Goal: Information Seeking & Learning: Learn about a topic

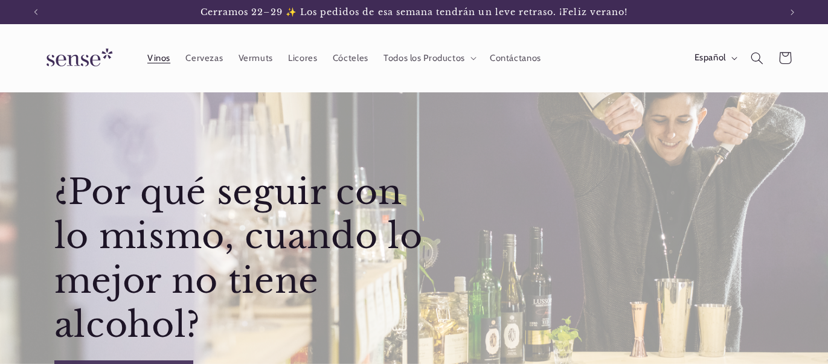
click at [171, 61] on link "Vinos" at bounding box center [158, 58] width 38 height 27
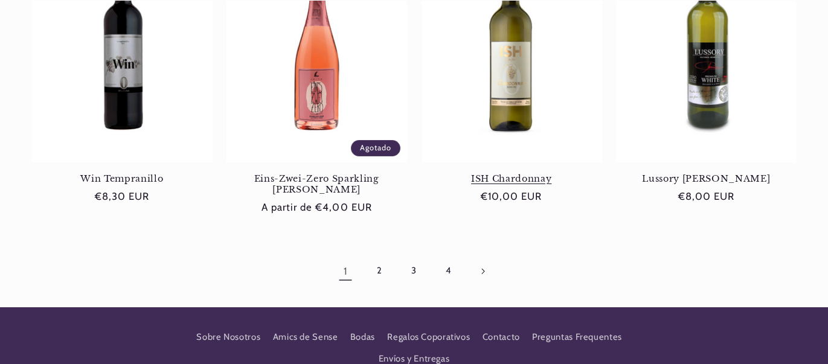
scroll to position [1154, 0]
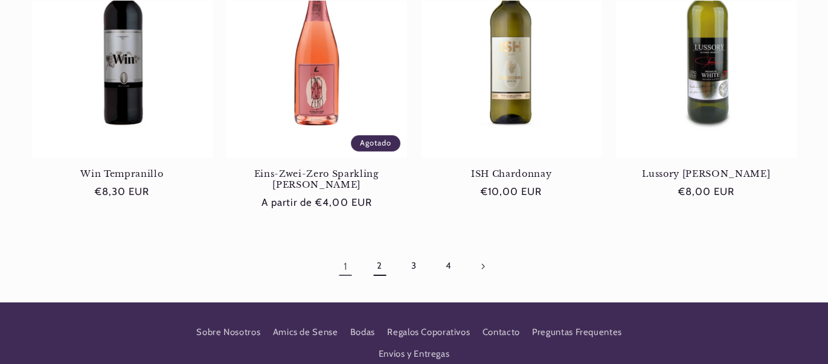
click at [378, 252] on link "2" at bounding box center [380, 266] width 28 height 28
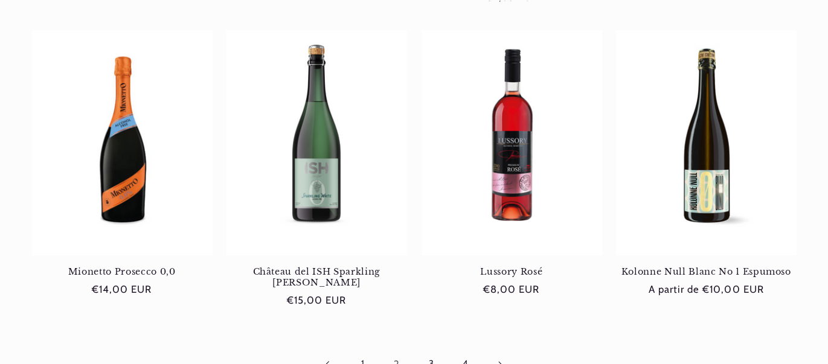
scroll to position [1151, 0]
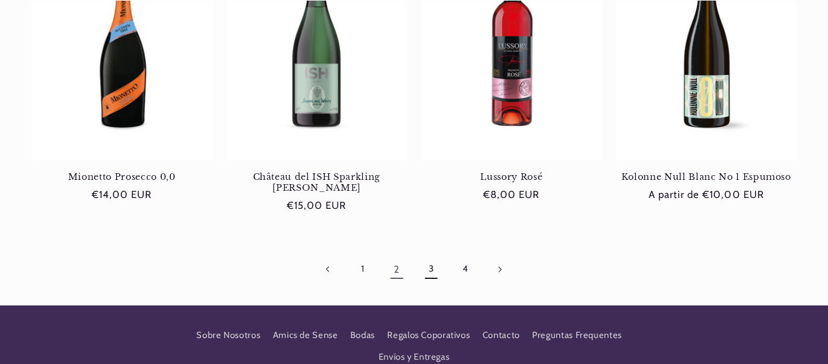
click at [436, 255] on link "3" at bounding box center [431, 269] width 28 height 28
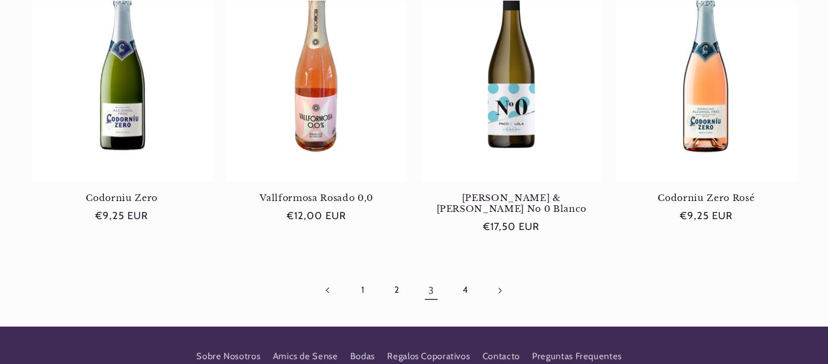
scroll to position [0, 744]
click at [472, 277] on link "4" at bounding box center [465, 291] width 28 height 28
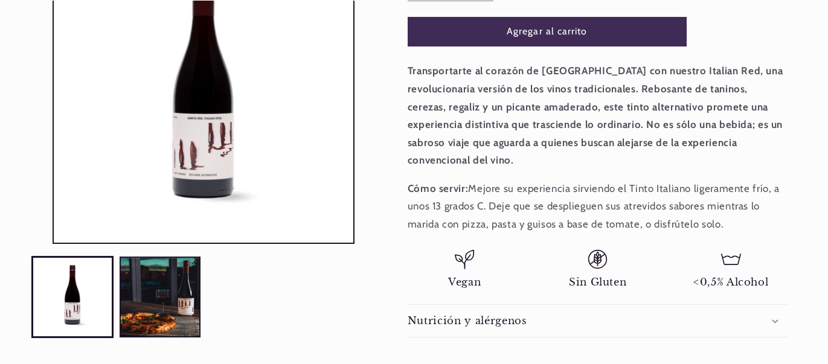
scroll to position [336, 0]
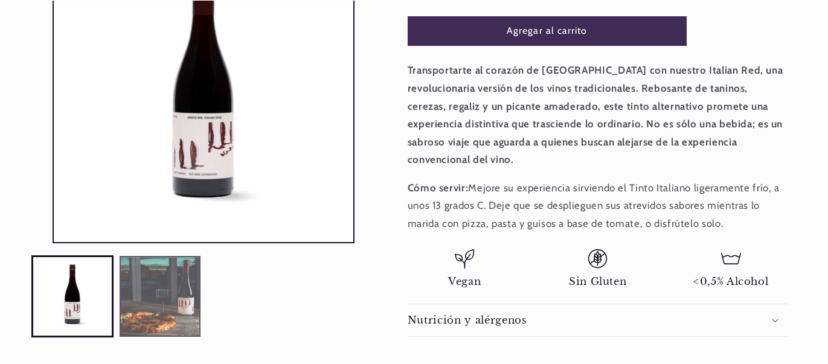
click at [176, 275] on button "Cargar la imagen 2 en la vista de la galería" at bounding box center [161, 296] width 82 height 82
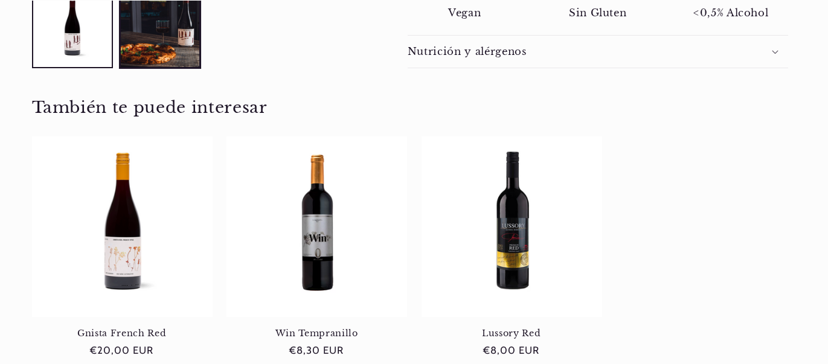
scroll to position [612, 0]
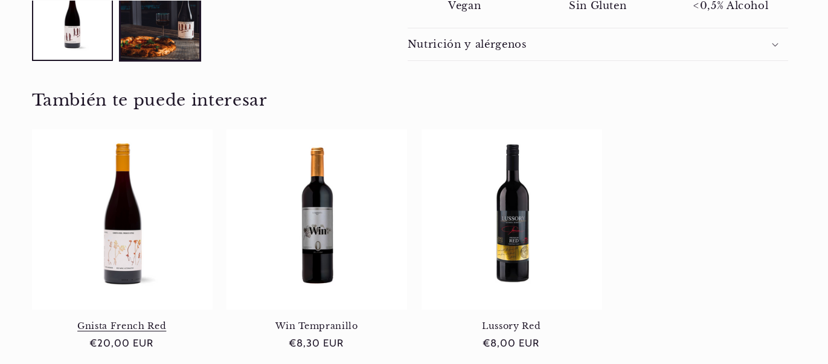
click at [138, 321] on link "Gnista French Red" at bounding box center [122, 326] width 181 height 11
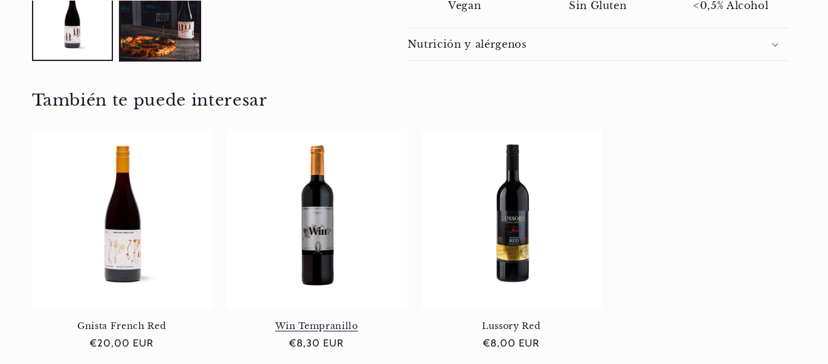
scroll to position [0, 744]
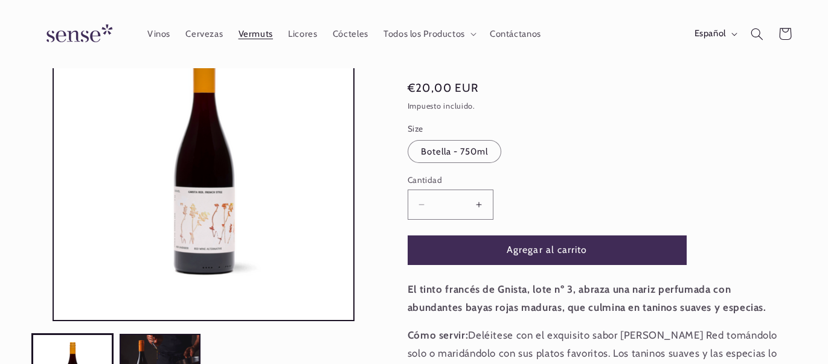
scroll to position [117, 0]
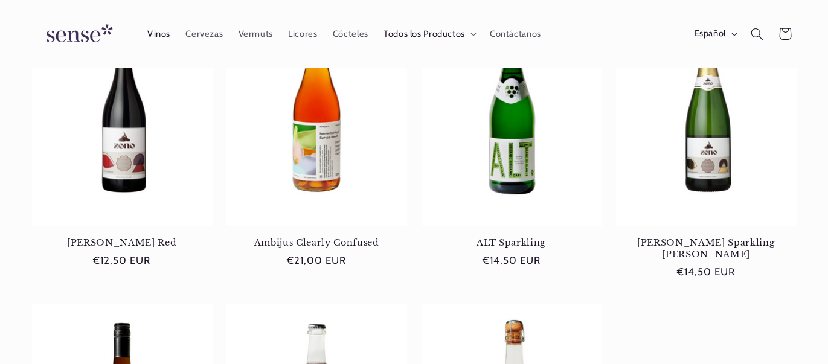
scroll to position [495, 0]
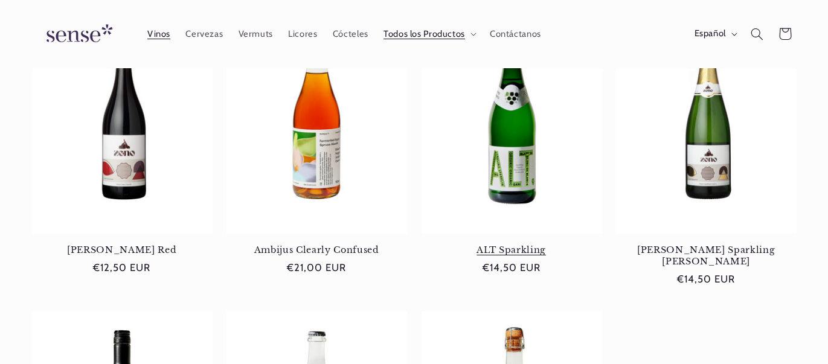
click at [516, 245] on link "ALT Sparkling" at bounding box center [511, 250] width 181 height 11
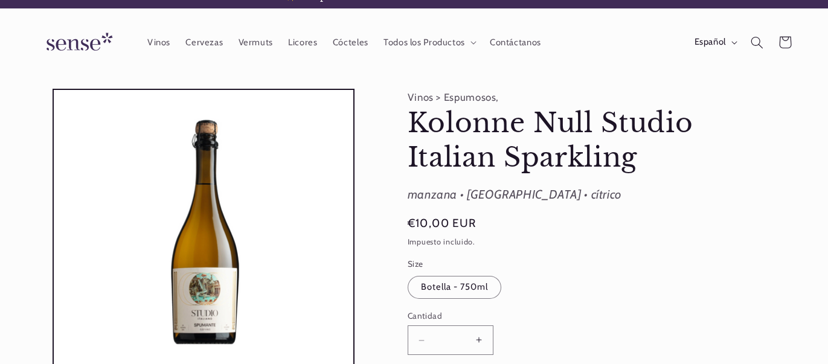
scroll to position [18, 0]
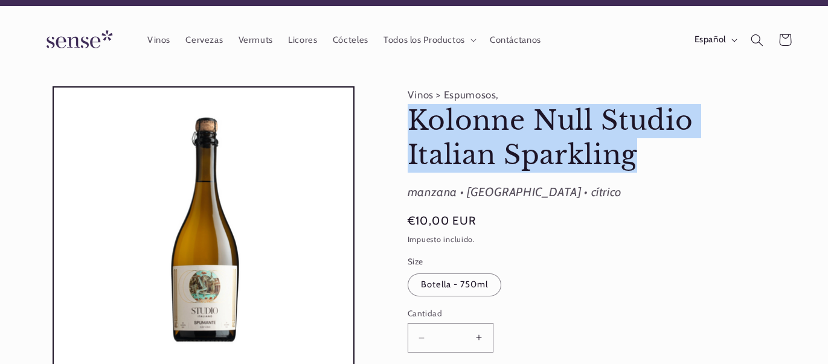
drag, startPoint x: 412, startPoint y: 117, endPoint x: 633, endPoint y: 157, distance: 224.7
click at [633, 157] on h1 "Kolonne Null Studio Italian Sparkling" at bounding box center [598, 138] width 380 height 68
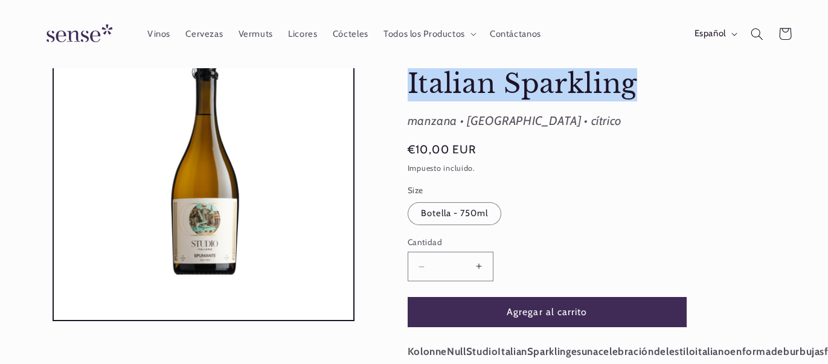
scroll to position [0, 0]
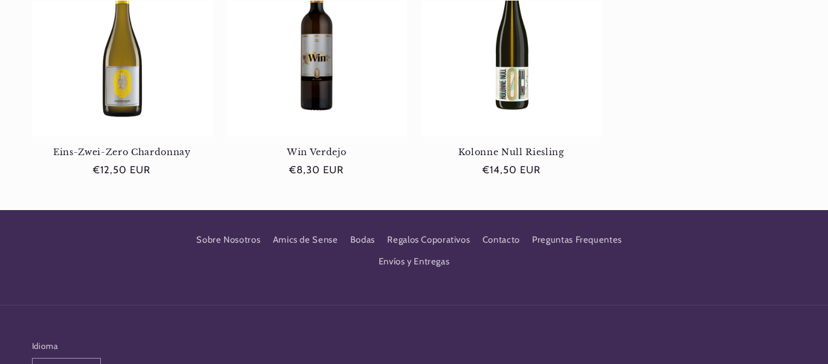
scroll to position [726, 0]
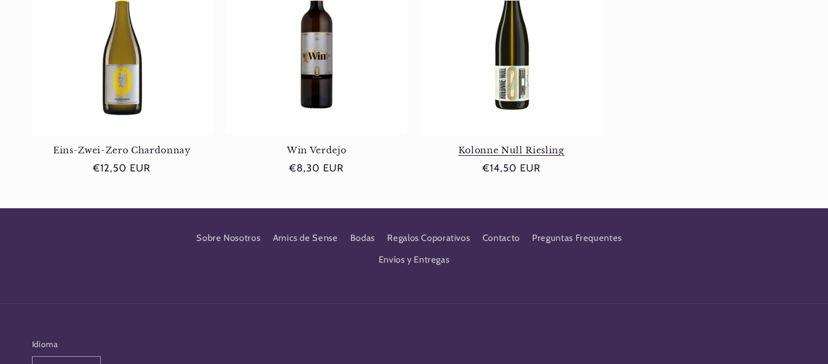
click at [520, 156] on link "Kolonne Null Riesling" at bounding box center [511, 150] width 181 height 11
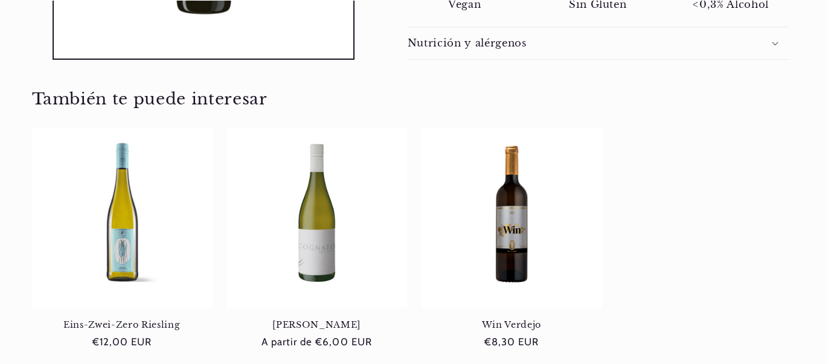
scroll to position [722, 0]
